Goal: Information Seeking & Learning: Learn about a topic

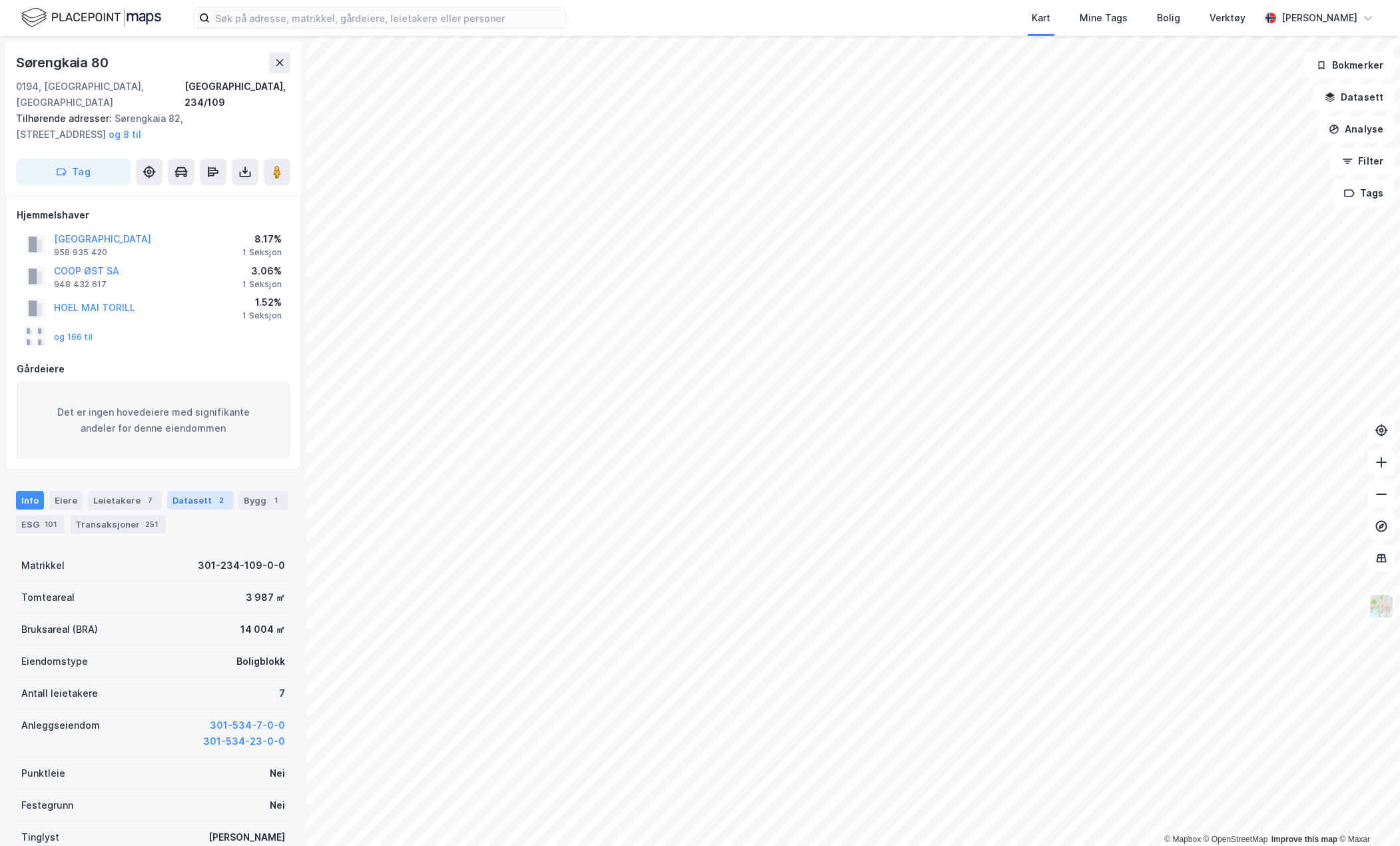
click at [188, 491] on div "Datasett 2" at bounding box center [200, 500] width 66 height 19
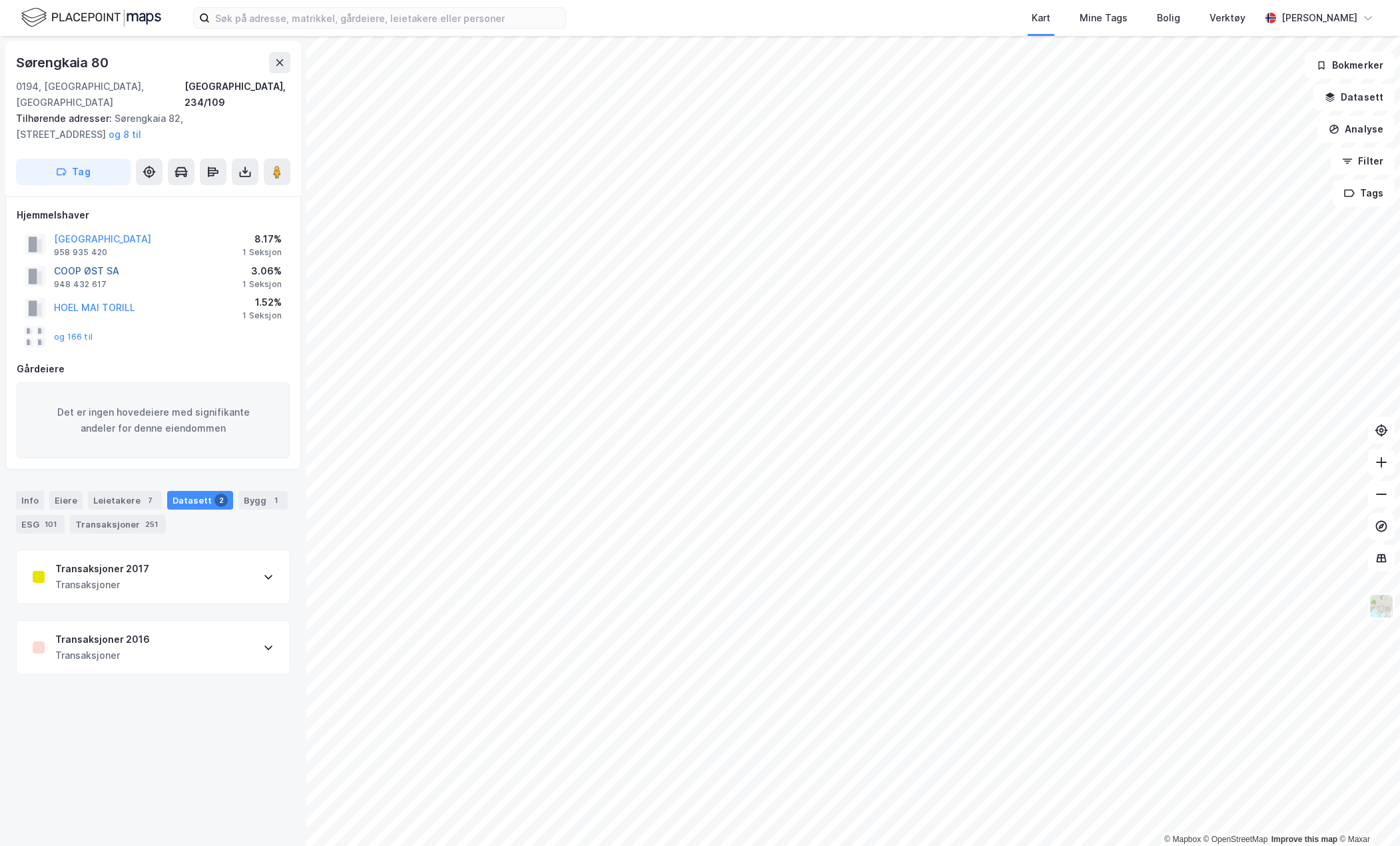
click at [0, 0] on button "COOP ØST SA" at bounding box center [0, 0] width 0 height 0
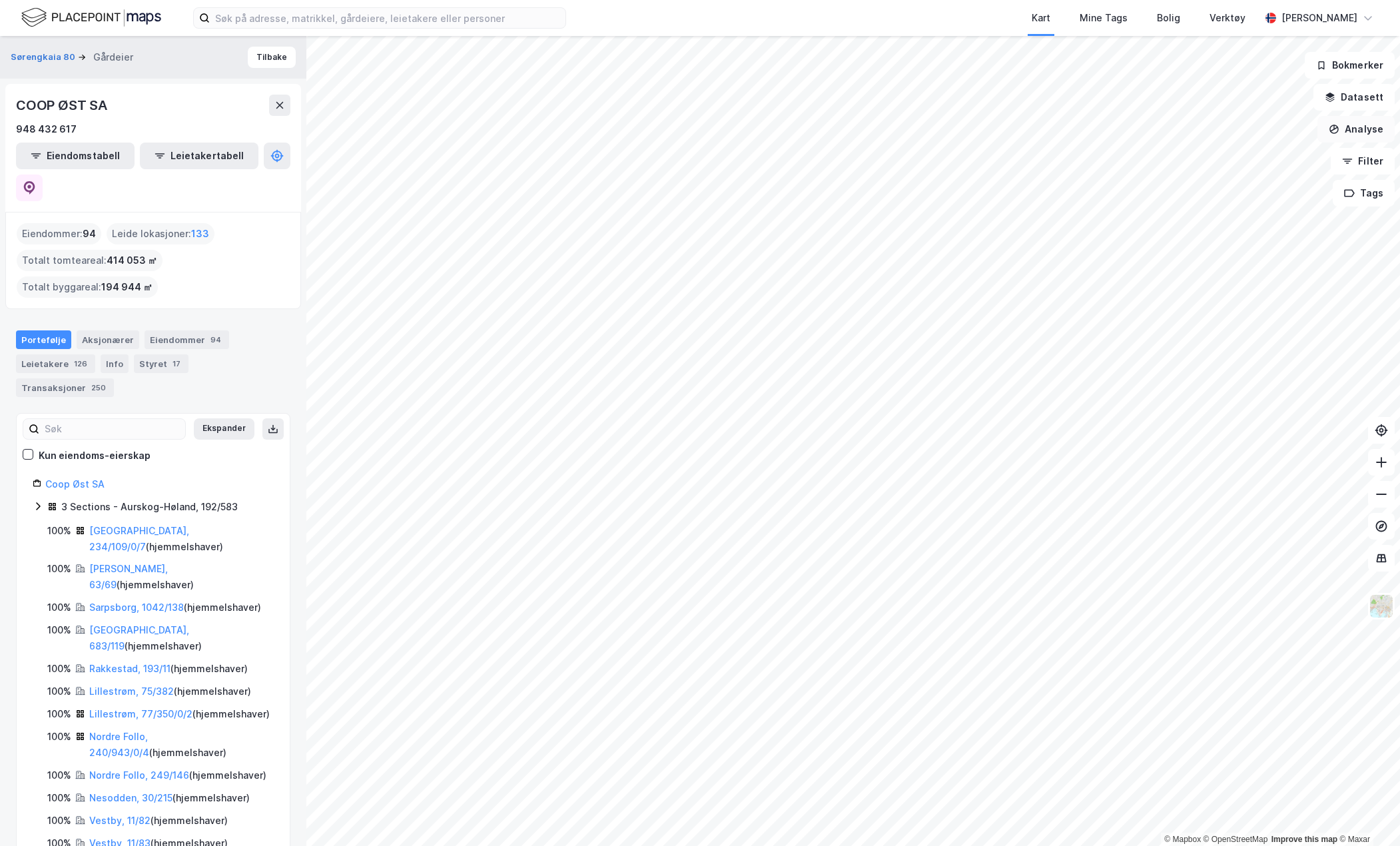
click at [1388, 125] on button "Analyse" at bounding box center [1356, 129] width 77 height 27
click at [1333, 130] on icon "button" at bounding box center [1333, 129] width 8 height 5
click at [433, 16] on input at bounding box center [387, 18] width 356 height 20
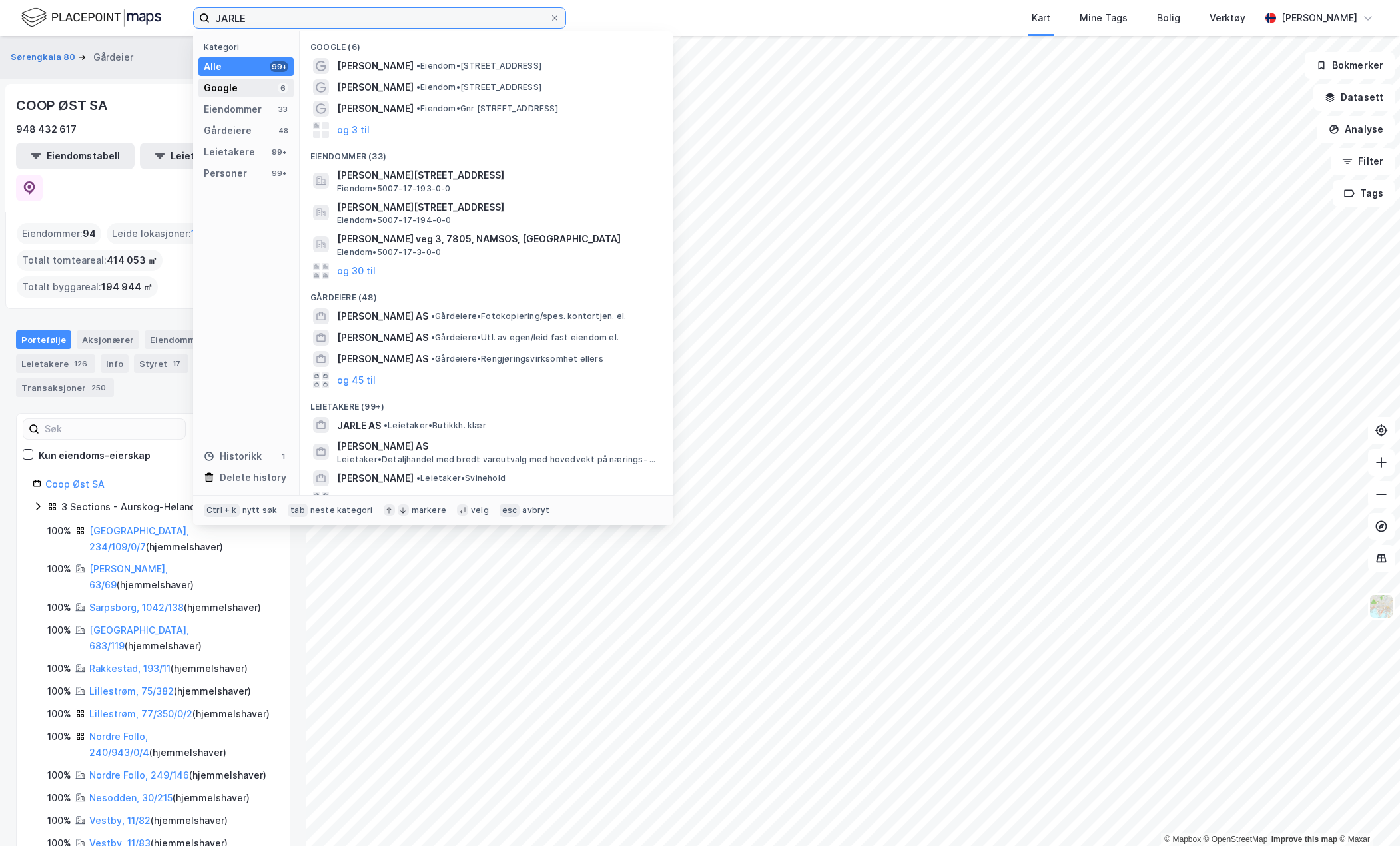
type input "JARLE"
click at [234, 82] on div "Google" at bounding box center [221, 88] width 34 height 16
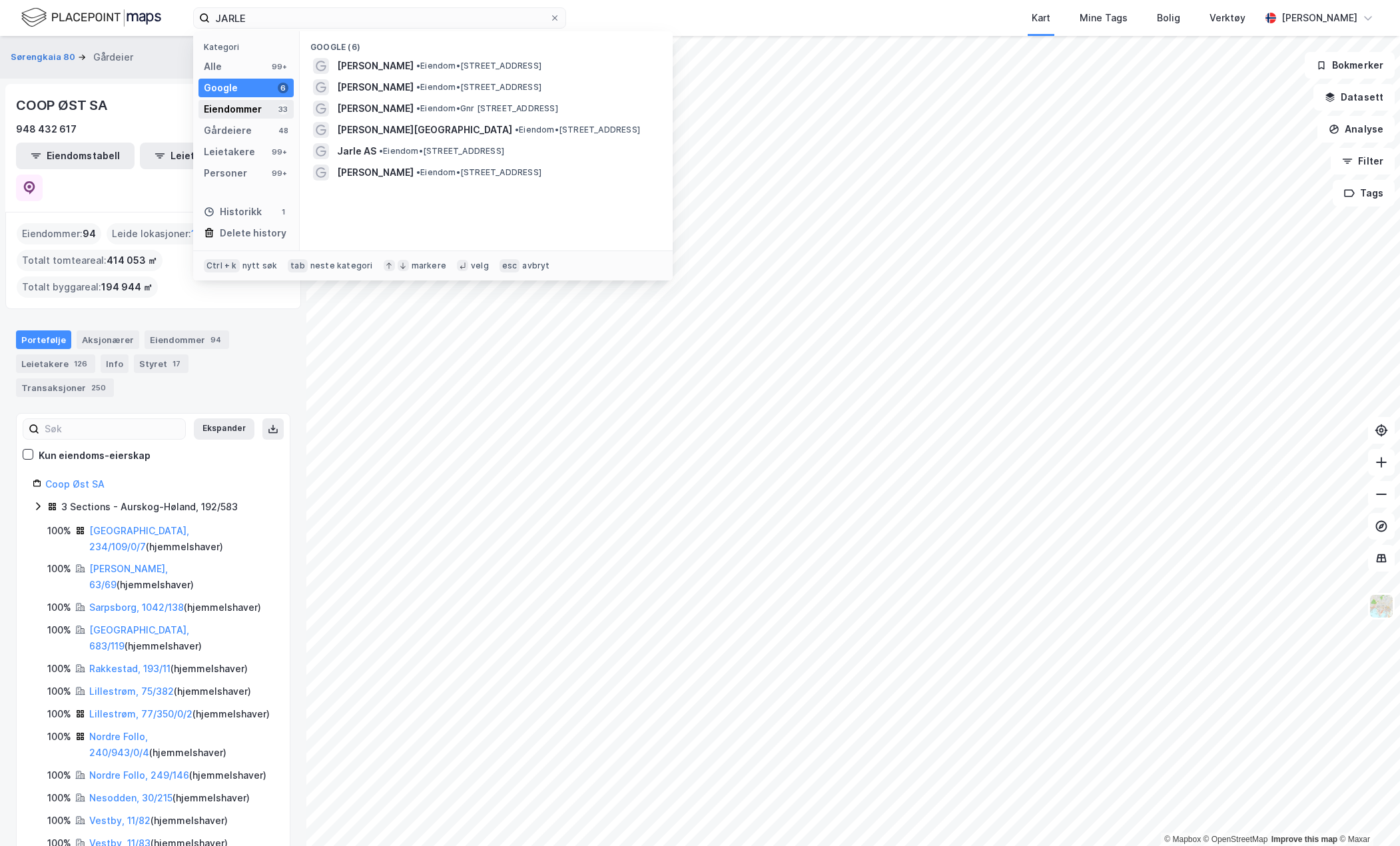
click at [234, 100] on div "Eiendommer 33" at bounding box center [246, 110] width 95 height 19
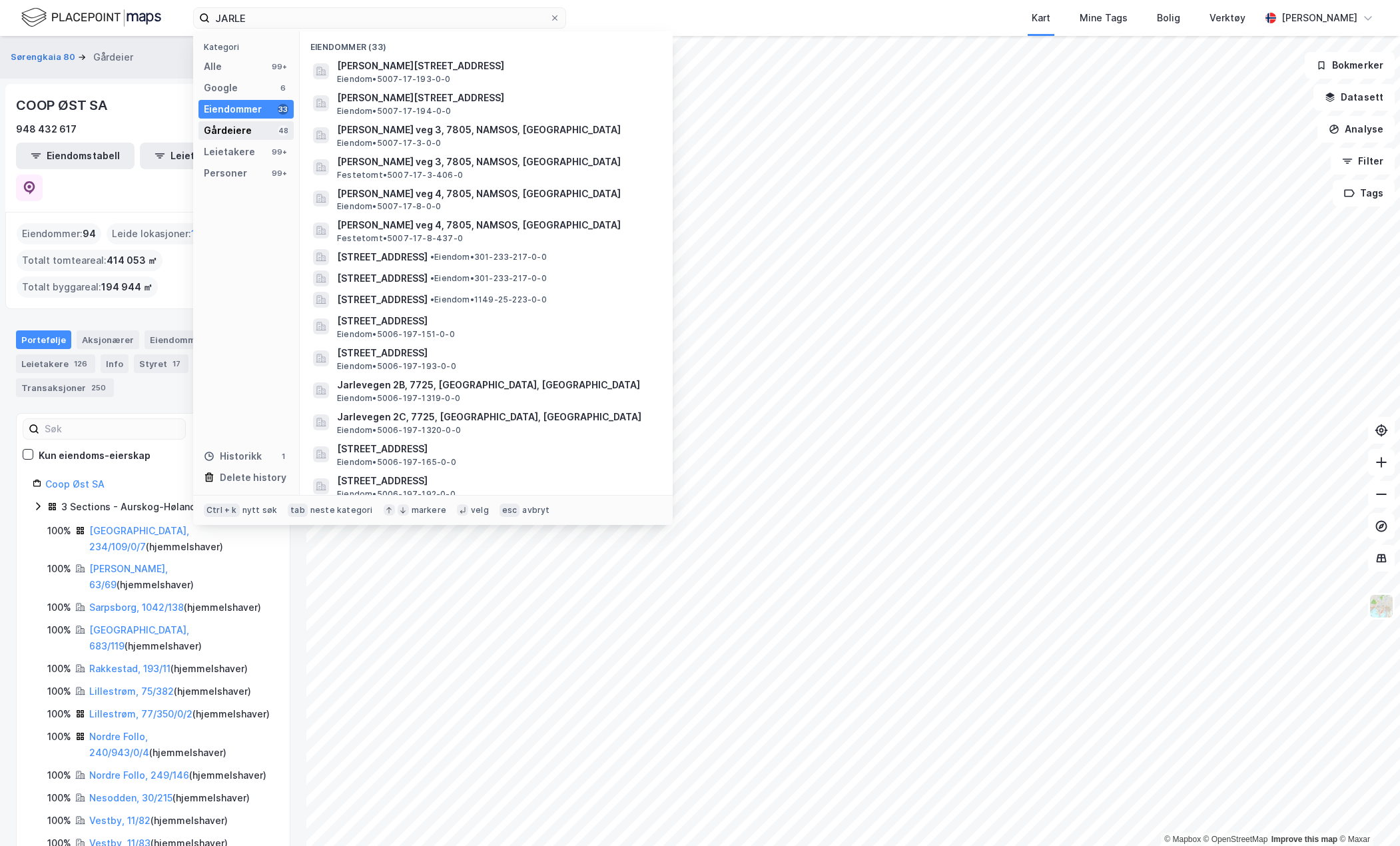
click at [237, 132] on div "Gårdeiere" at bounding box center [228, 130] width 48 height 16
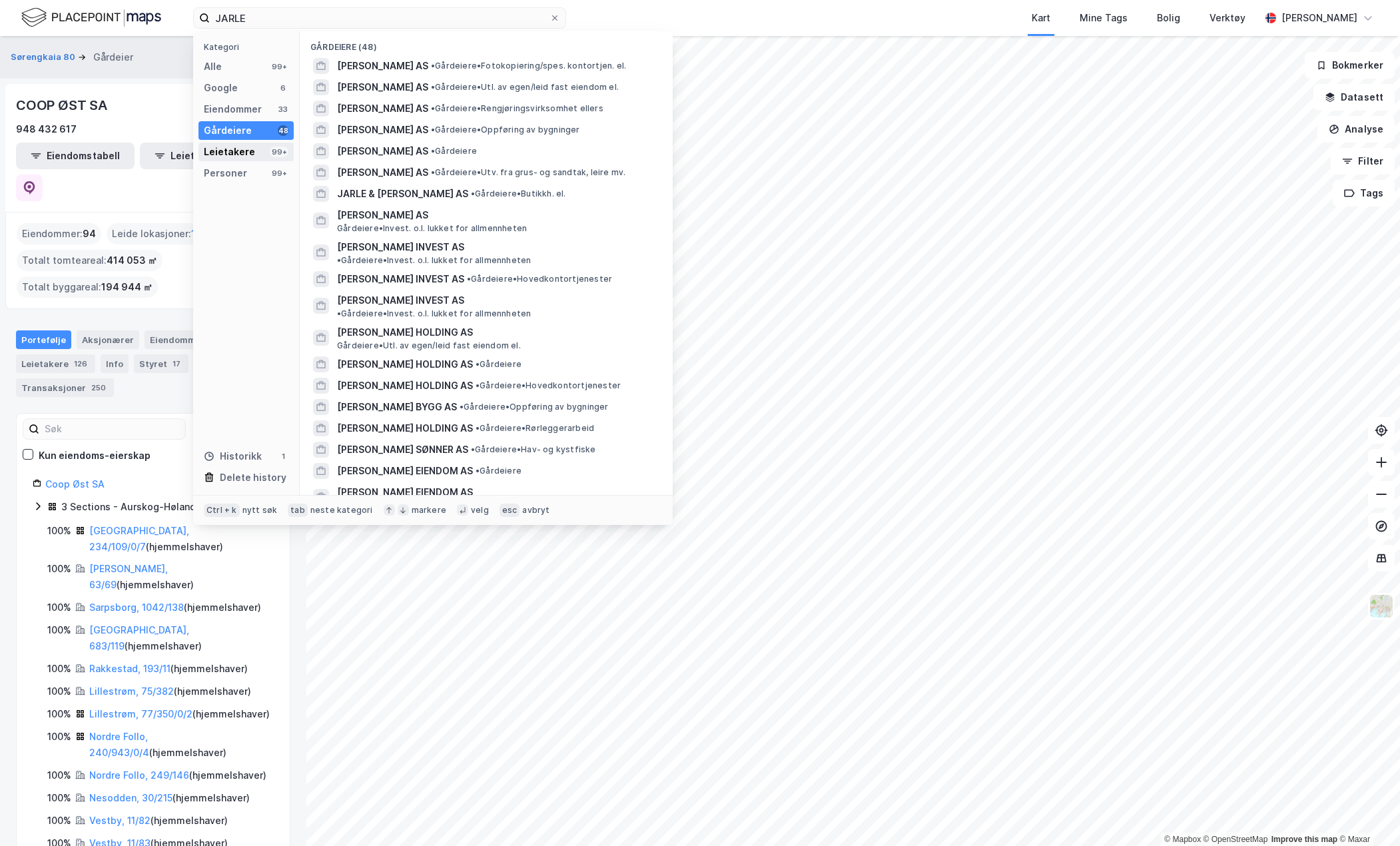
click at [242, 149] on div "Leietakere" at bounding box center [230, 152] width 52 height 16
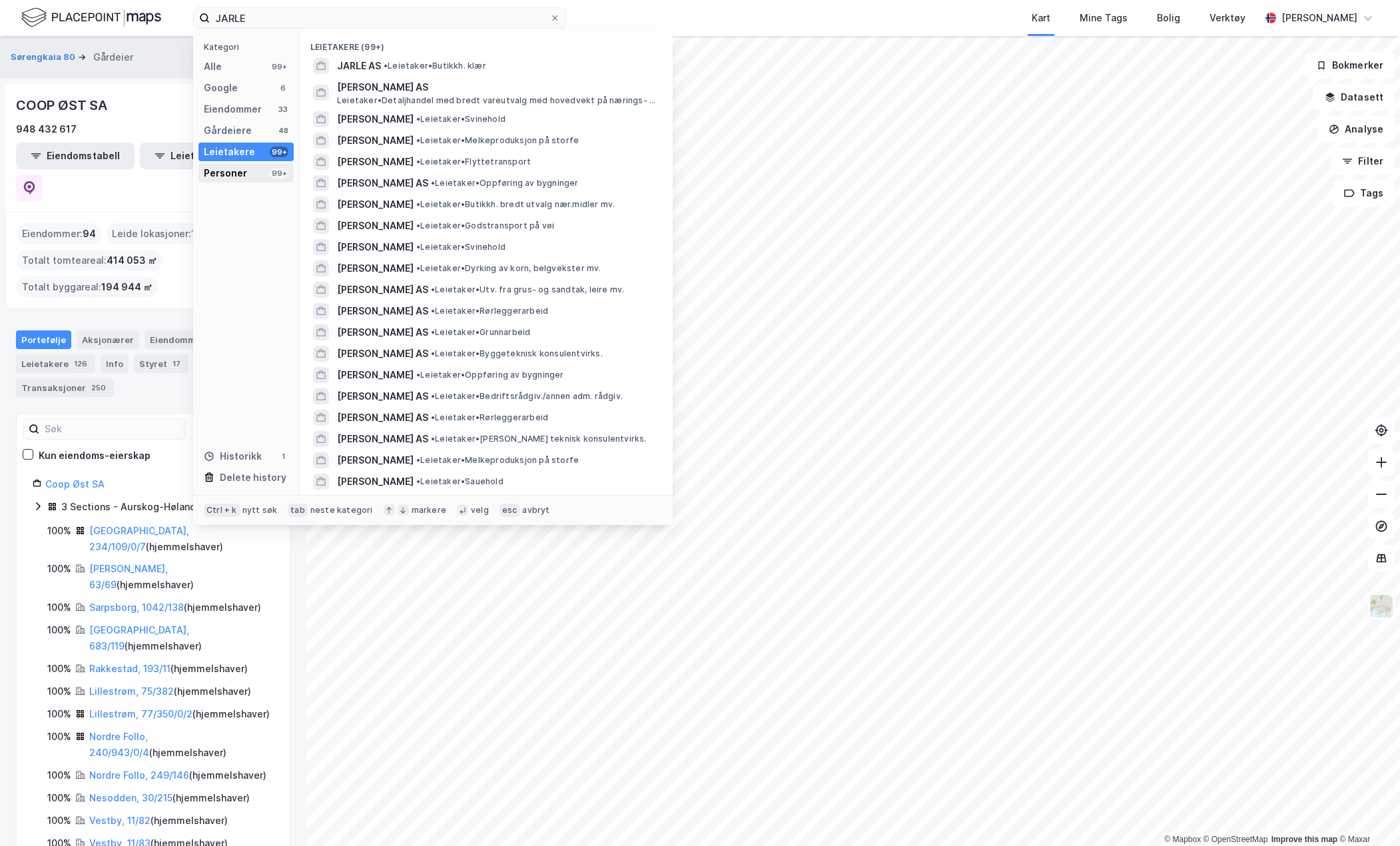
click at [247, 175] on div "Personer 99+" at bounding box center [246, 173] width 95 height 19
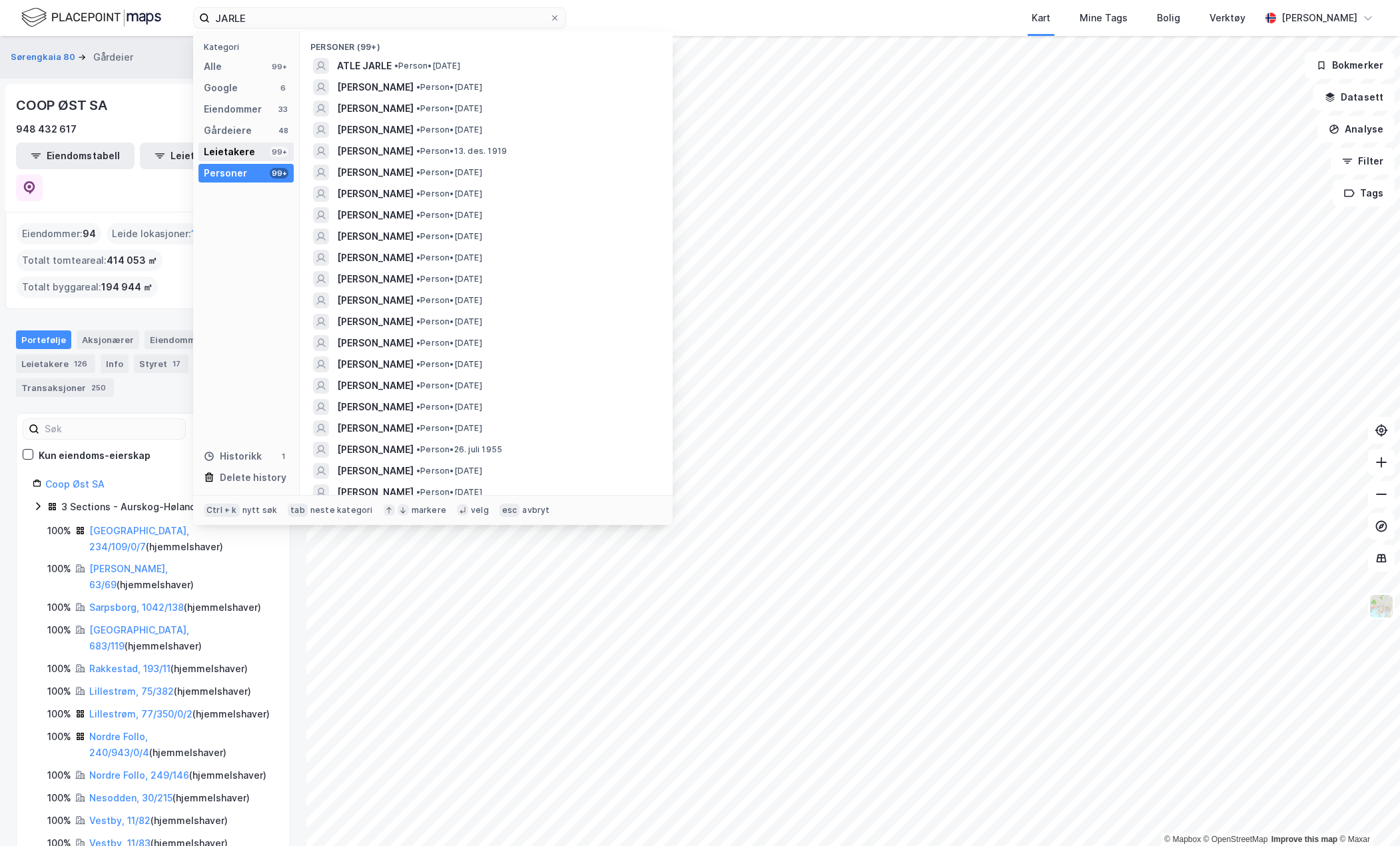
click at [247, 155] on div "Leietakere" at bounding box center [230, 152] width 52 height 16
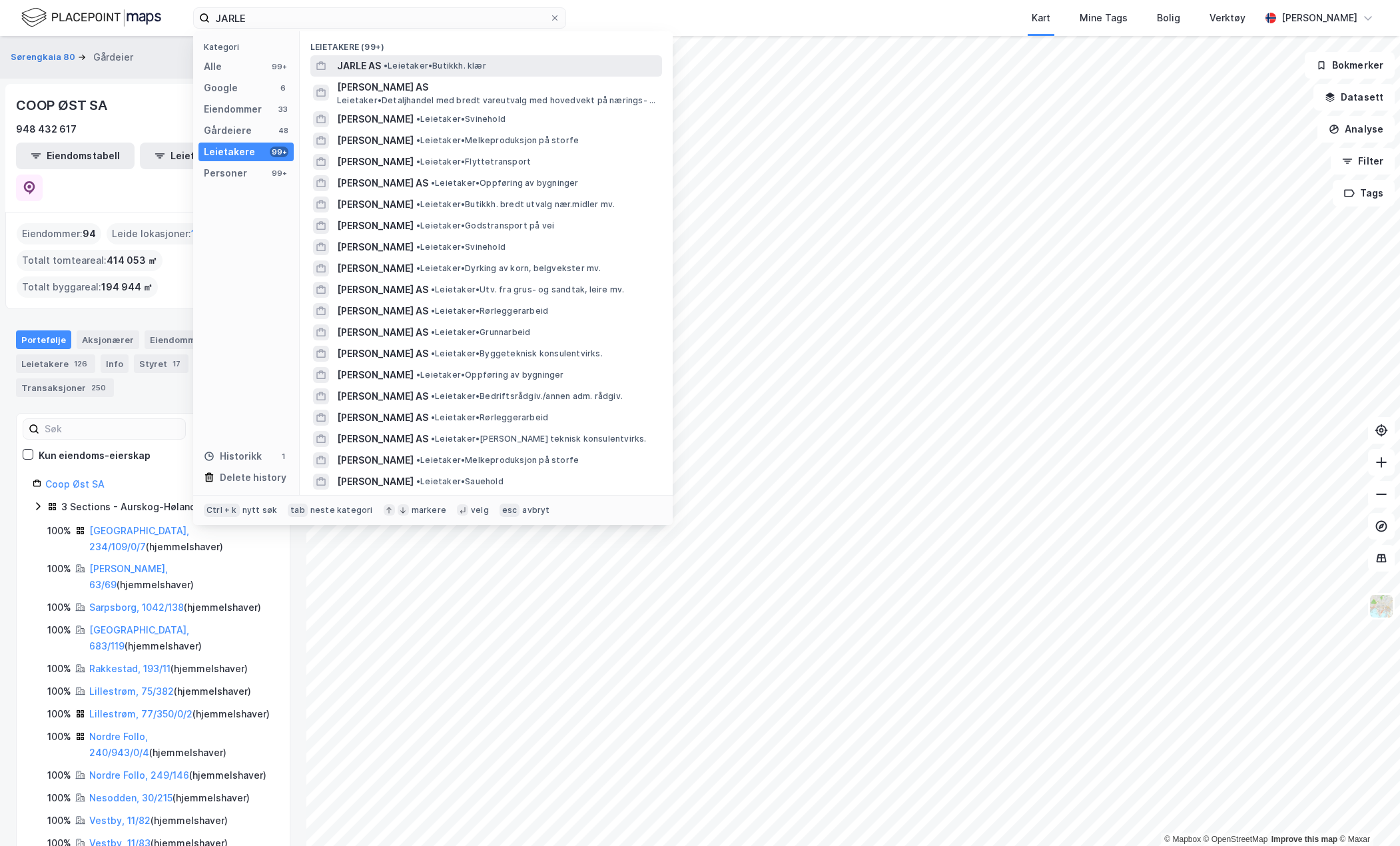
click at [357, 67] on span "JARLE AS" at bounding box center [359, 66] width 44 height 16
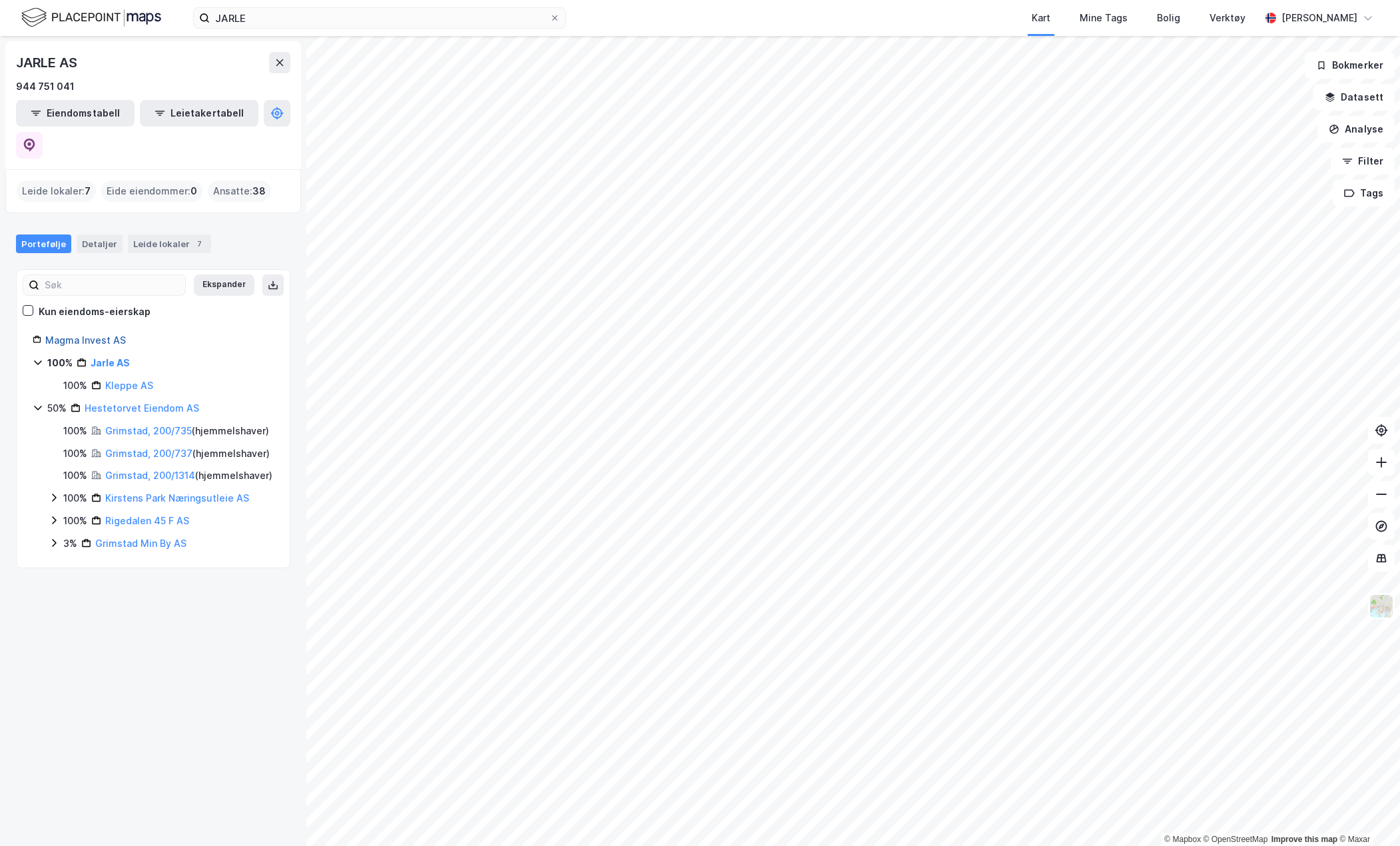
click at [88, 335] on link "Magma Invest AS" at bounding box center [85, 340] width 81 height 11
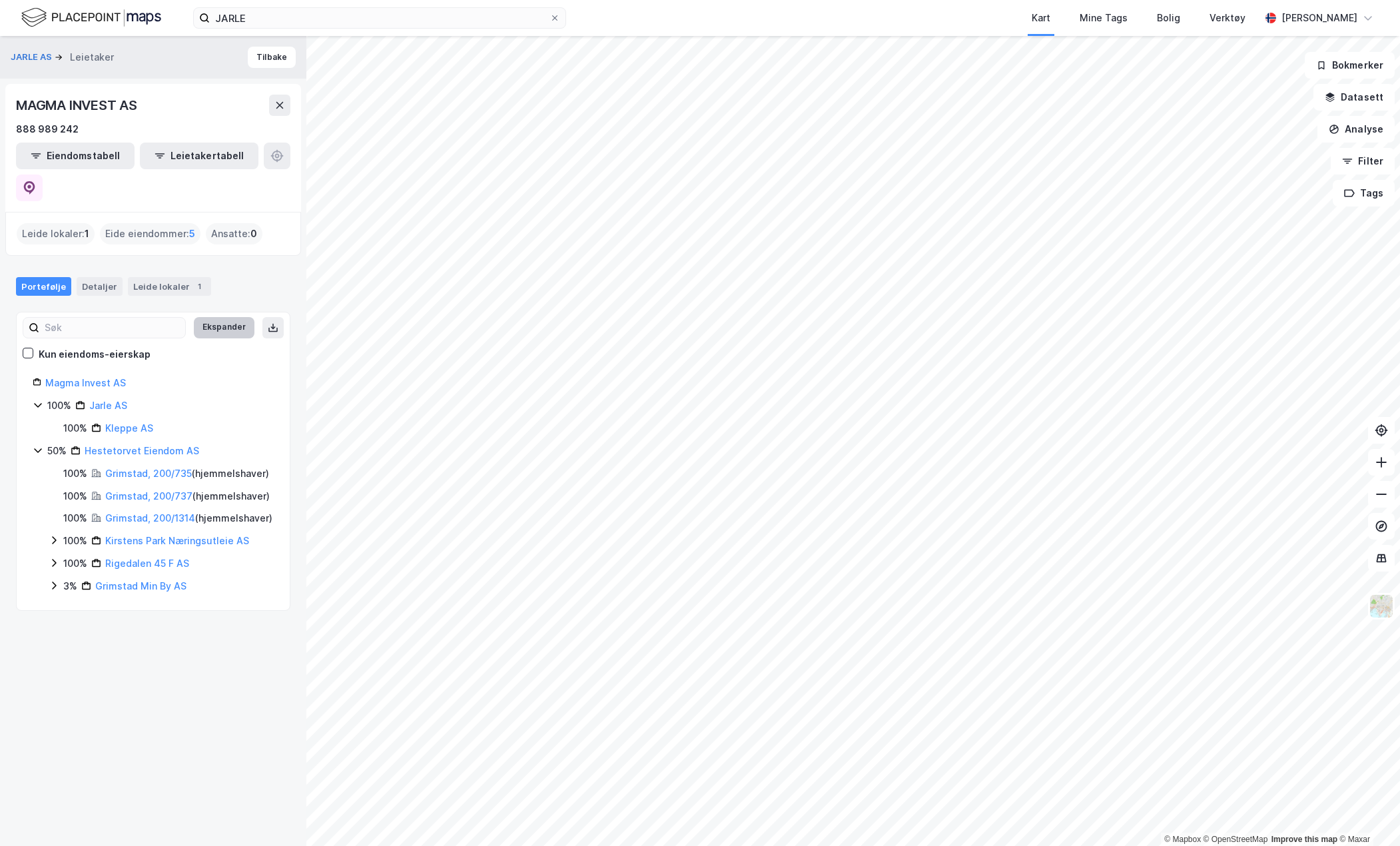
click at [216, 317] on button "Ekspander" at bounding box center [224, 328] width 61 height 21
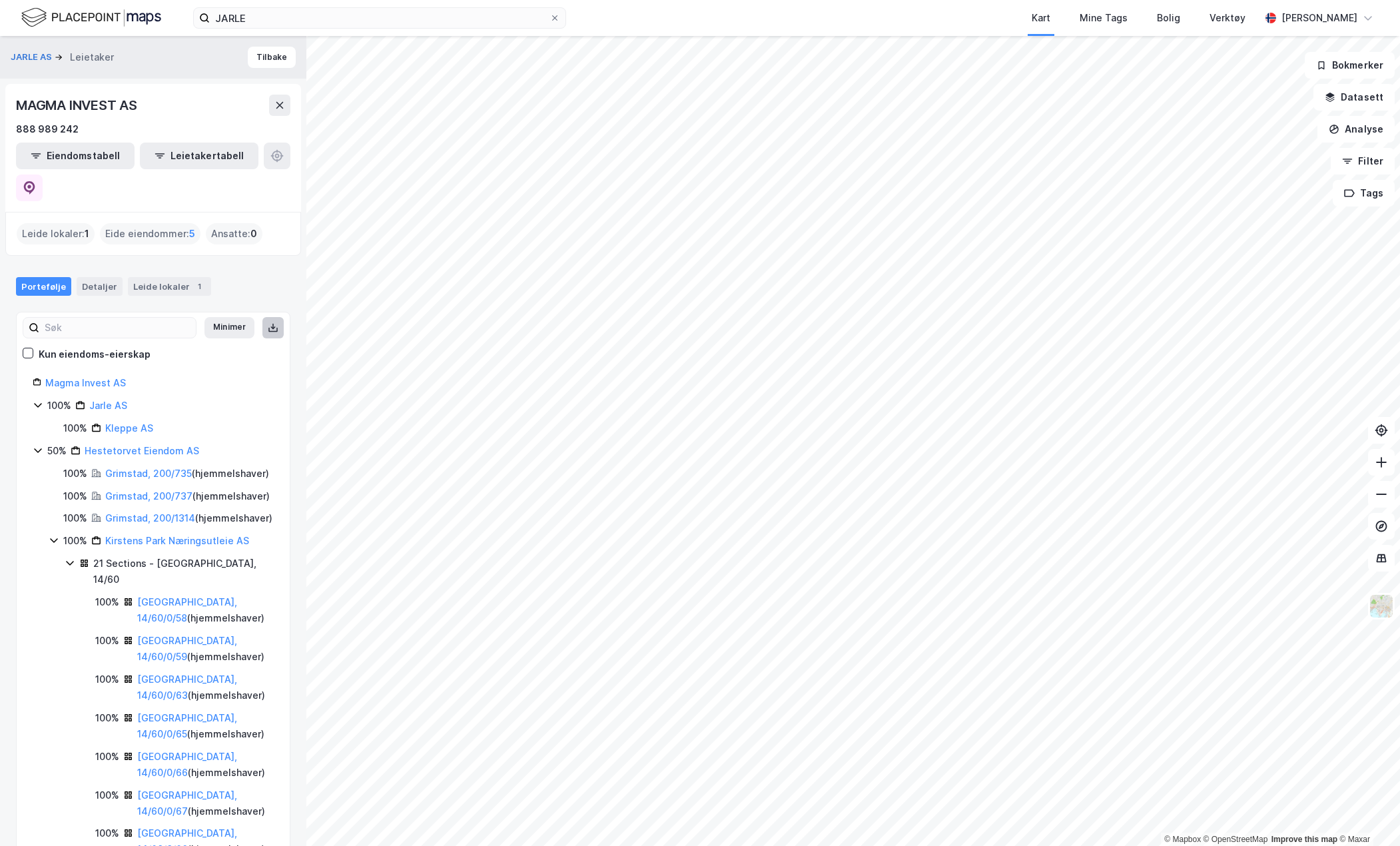
click at [268, 322] on icon at bounding box center [273, 327] width 11 height 11
click at [49, 152] on button "Eiendomstabell" at bounding box center [75, 155] width 119 height 27
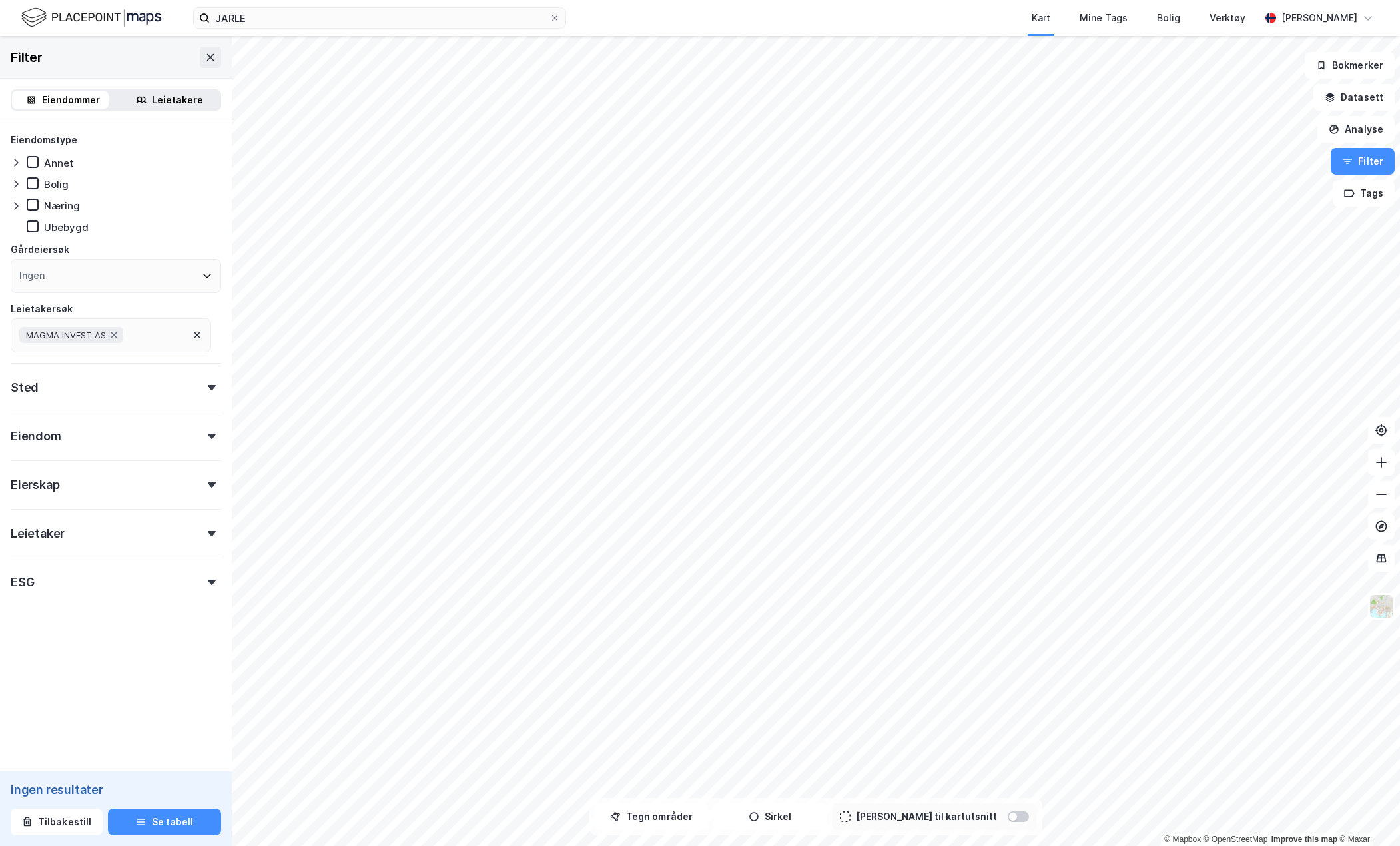
click at [203, 581] on div at bounding box center [212, 582] width 19 height 5
click at [159, 817] on button "Se tabell" at bounding box center [165, 822] width 113 height 27
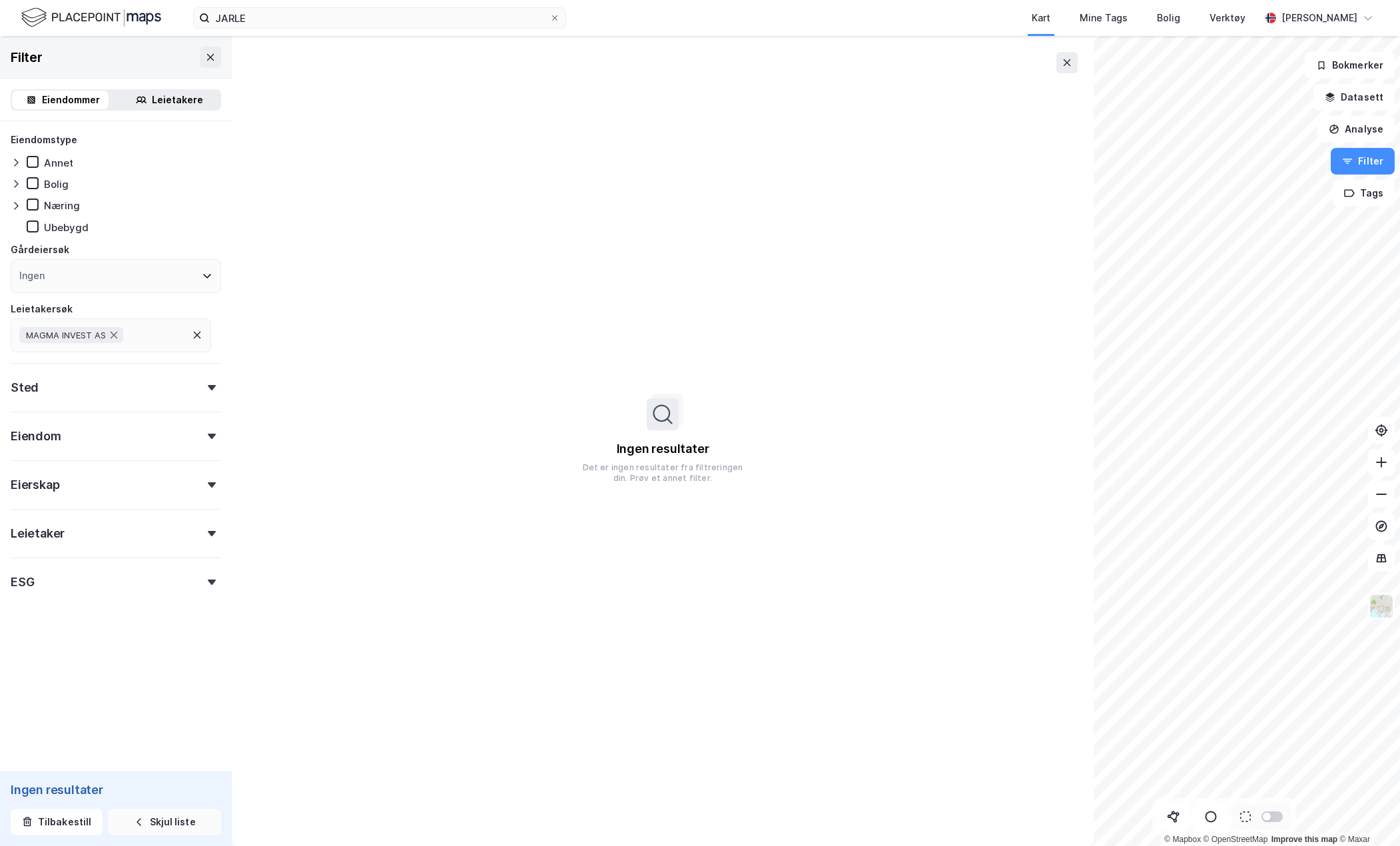
click at [159, 817] on button "Skjul liste" at bounding box center [165, 822] width 113 height 27
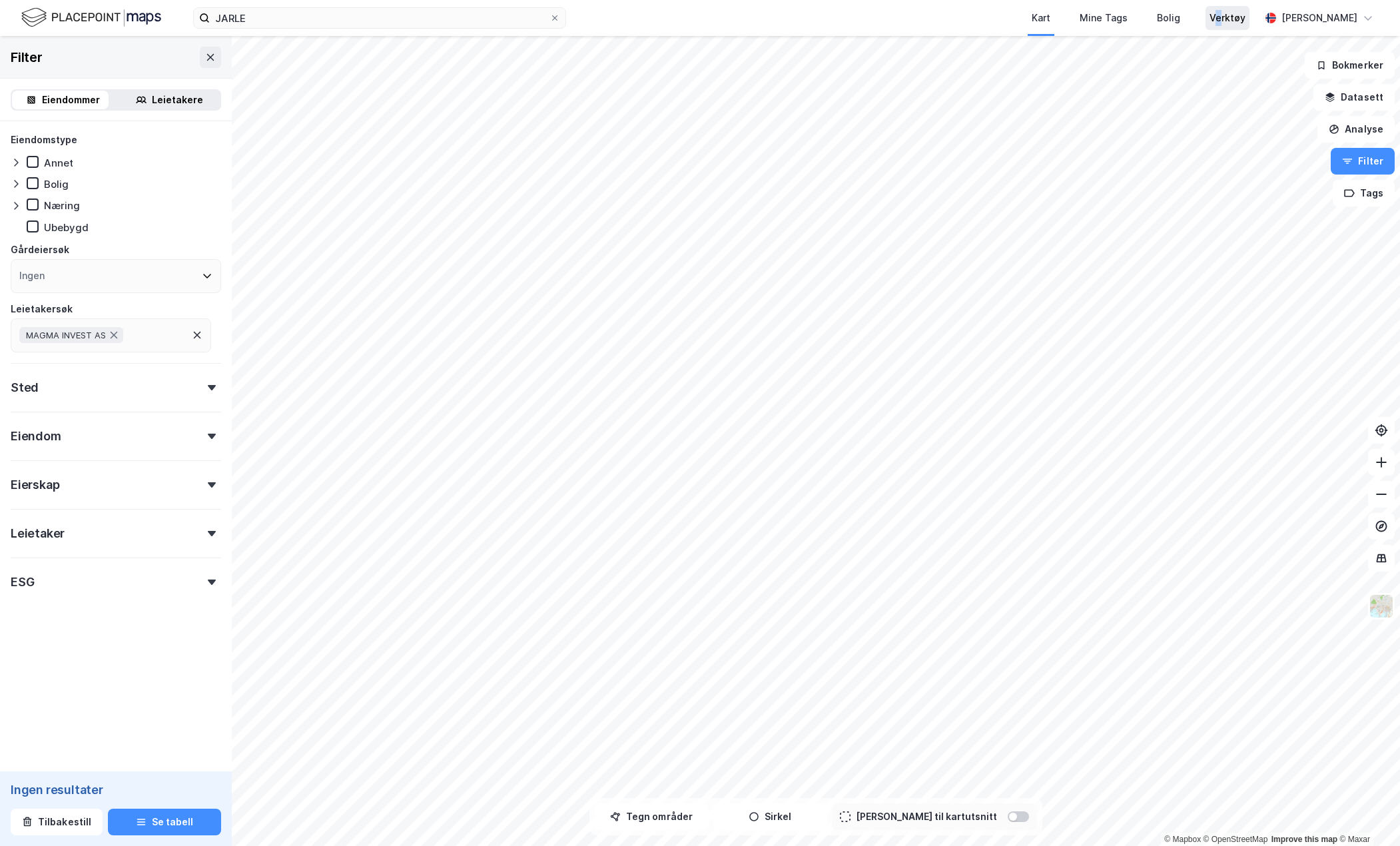
click at [1242, 16] on div "Verktøy" at bounding box center [1227, 18] width 36 height 16
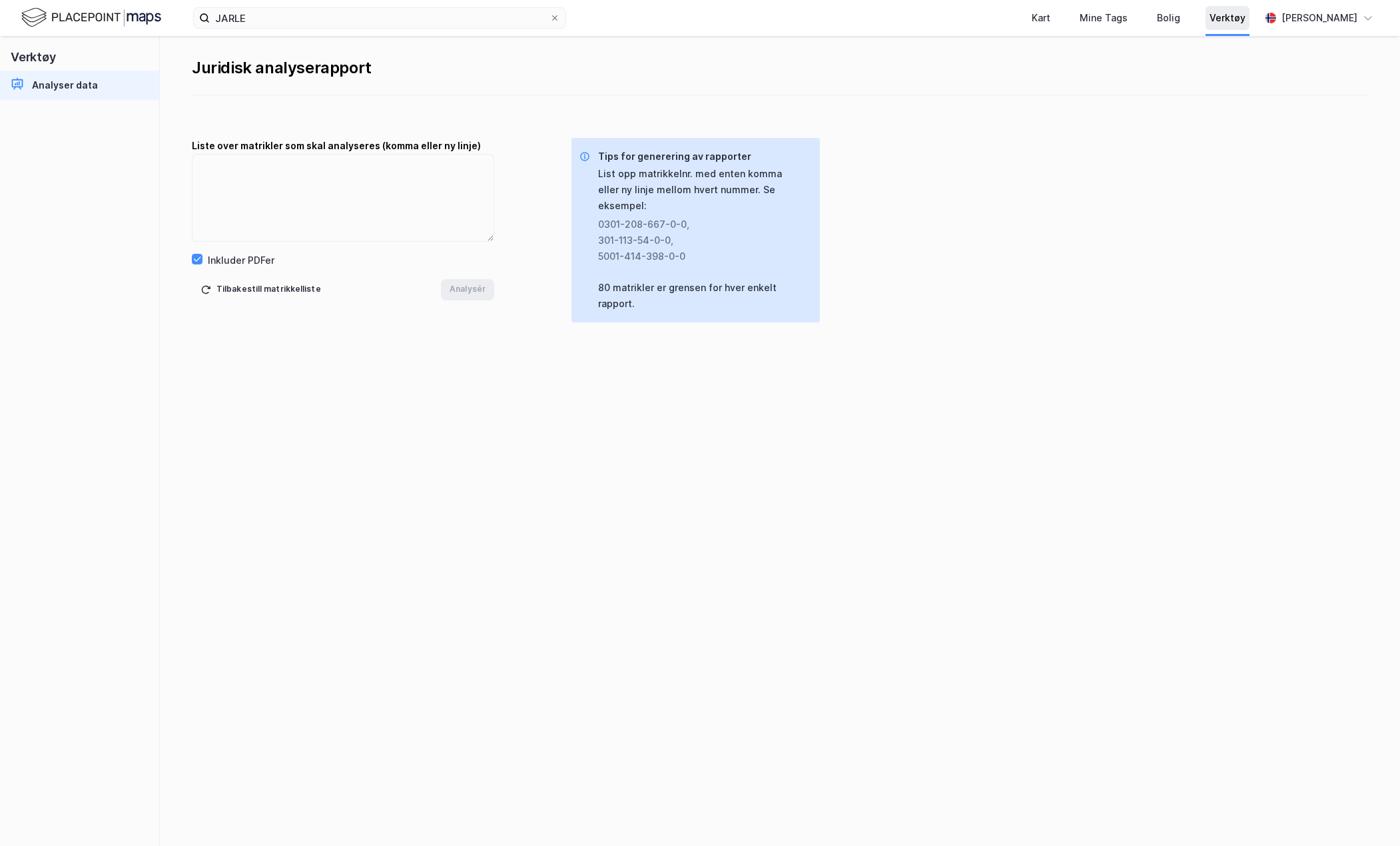
click at [1245, 13] on div "Verktøy" at bounding box center [1227, 18] width 36 height 16
click at [54, 80] on div "Analyser data" at bounding box center [65, 85] width 66 height 16
